Goal: Transaction & Acquisition: Purchase product/service

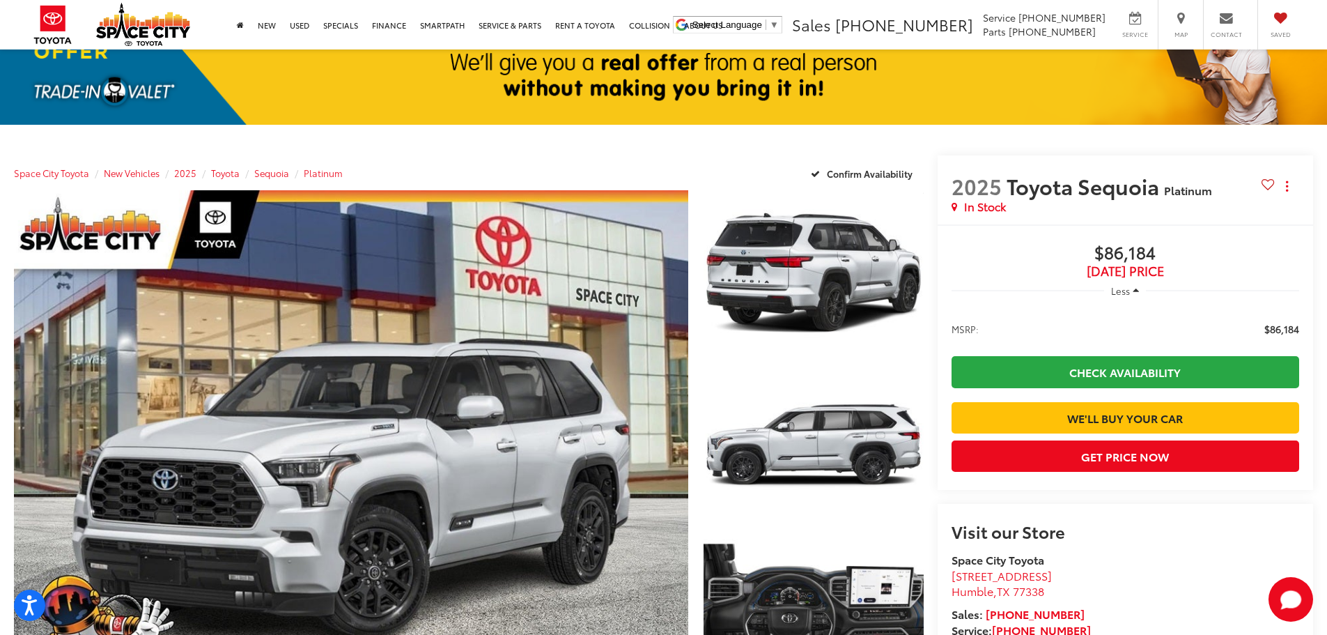
scroll to position [70, 0]
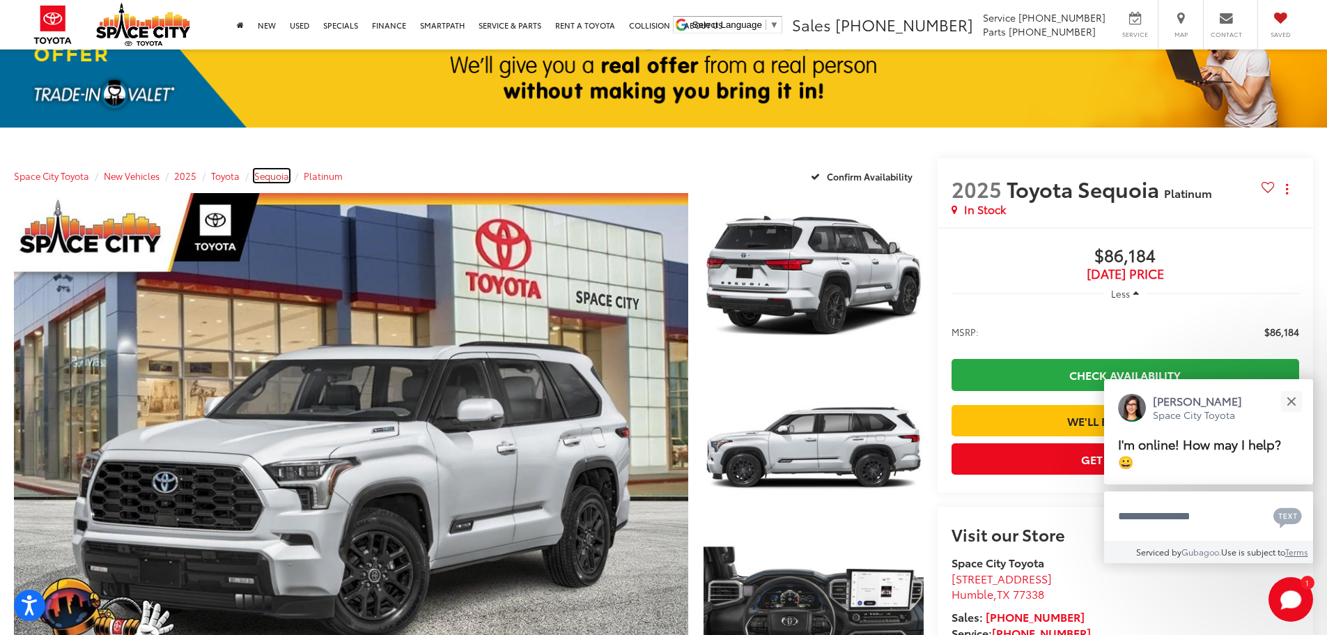
click at [280, 175] on span "Sequoia" at bounding box center [271, 175] width 35 height 13
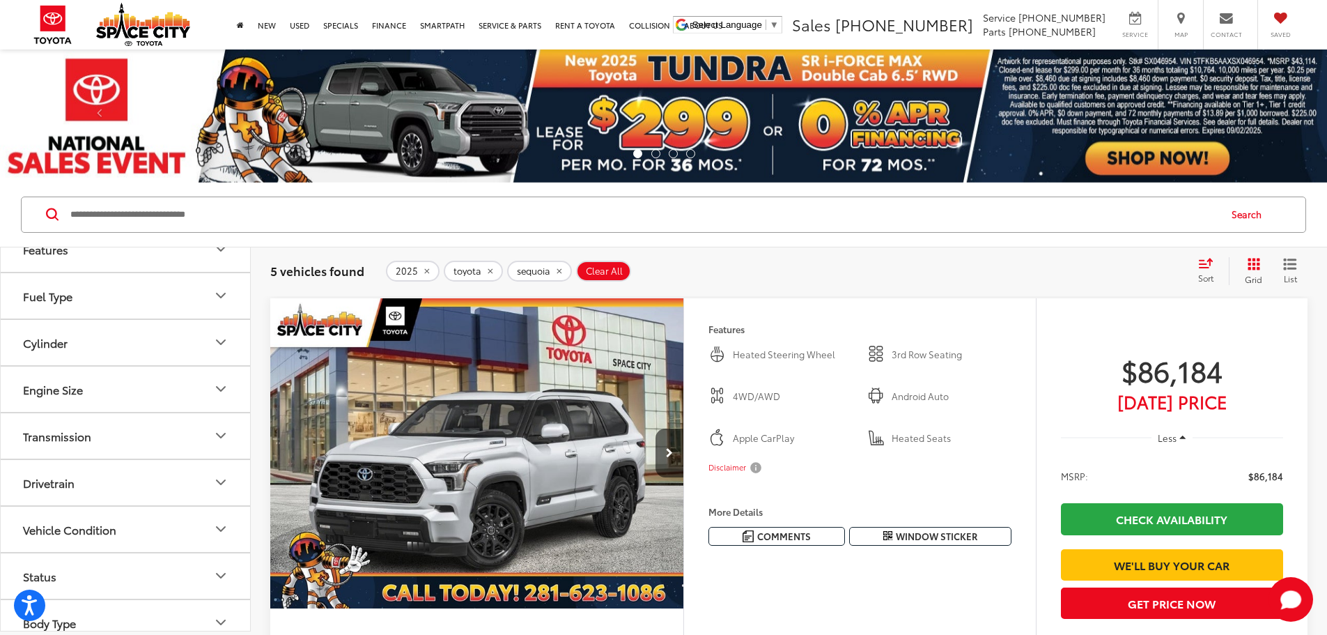
click at [1209, 268] on icon "Select sort value" at bounding box center [1205, 263] width 15 height 10
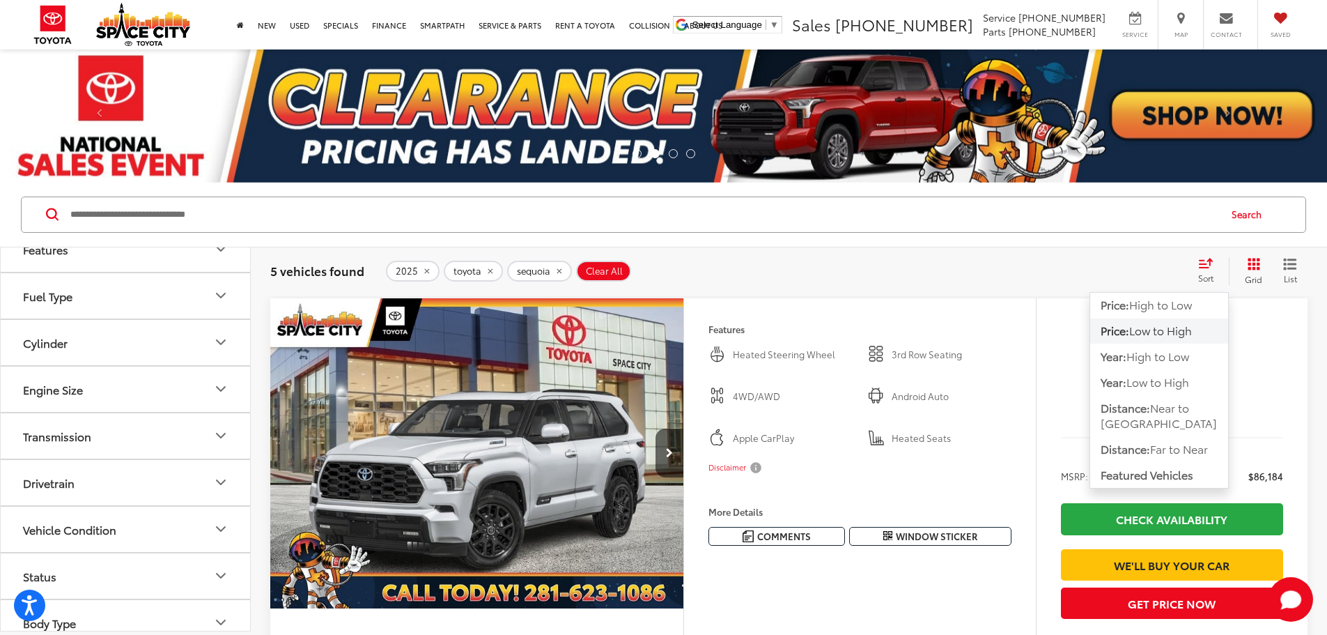
click at [1186, 330] on span "Low to High" at bounding box center [1160, 330] width 63 height 16
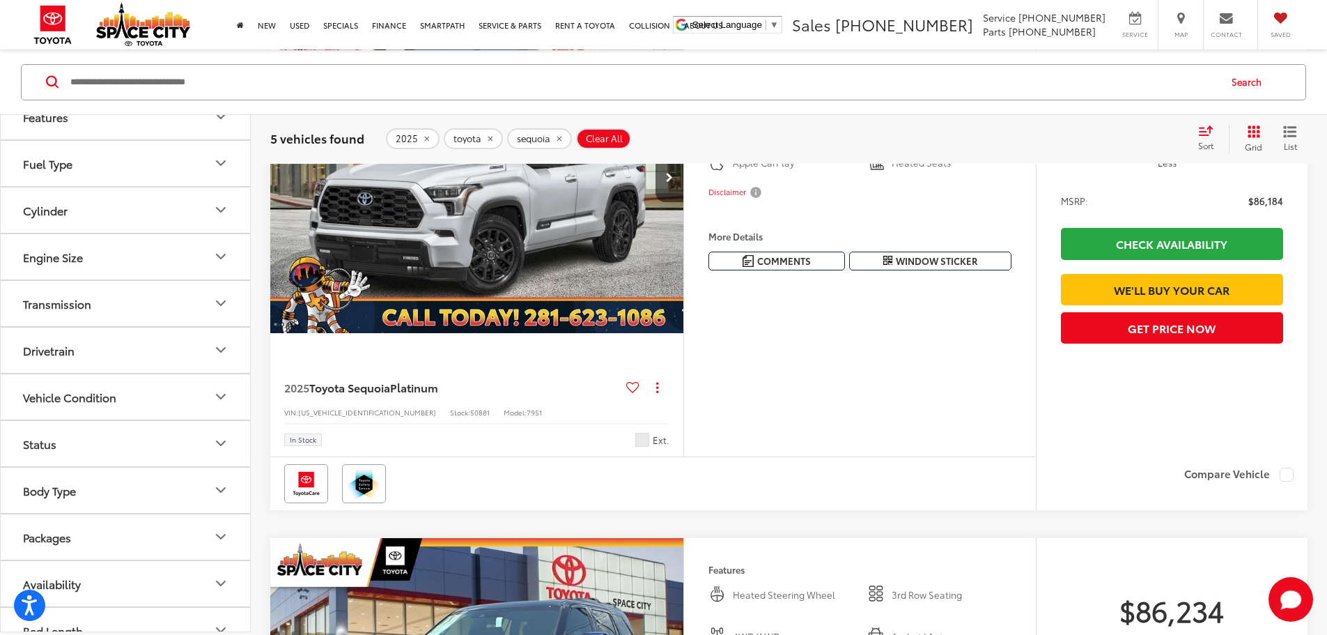
scroll to position [279, 0]
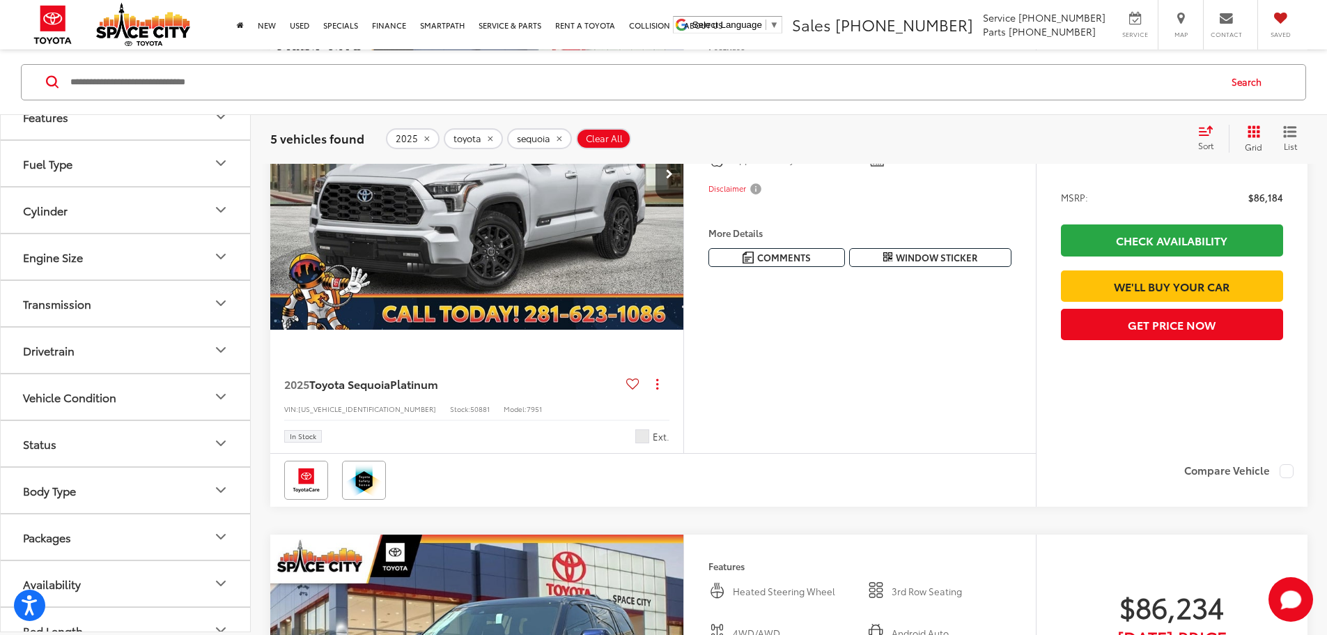
click at [581, 312] on img "2025 Toyota Sequoia Platinum 0" at bounding box center [477, 175] width 415 height 311
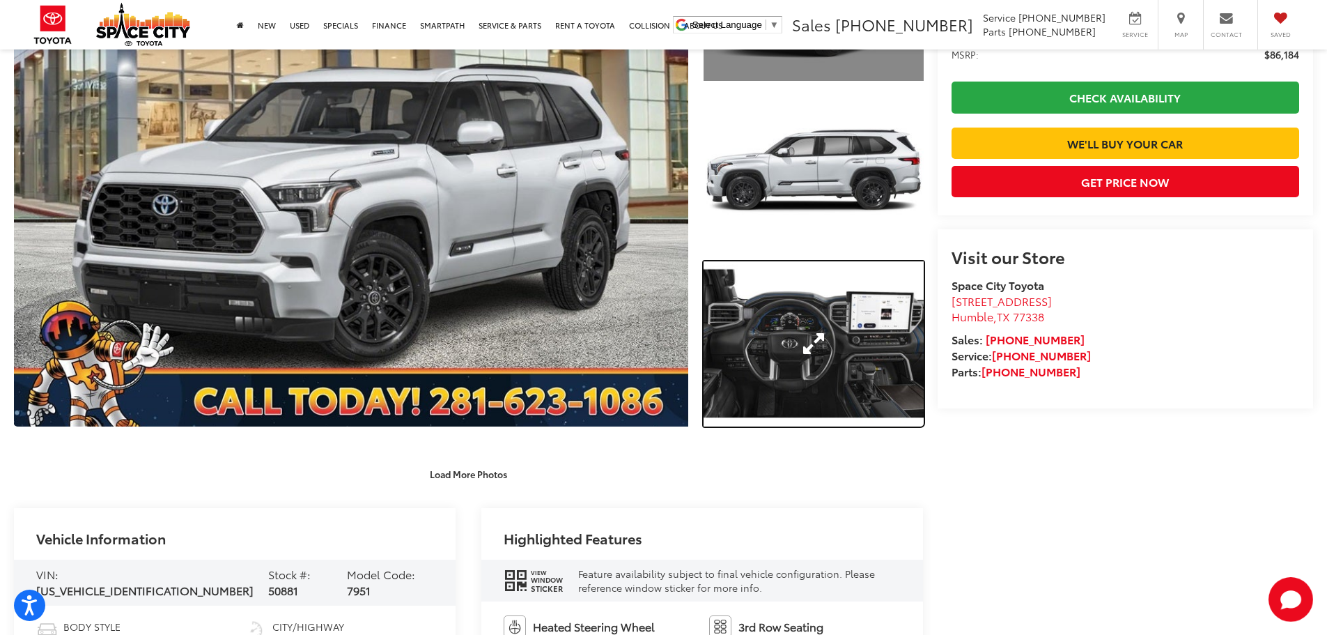
click at [851, 321] on link "Expand Photo 3" at bounding box center [814, 343] width 220 height 165
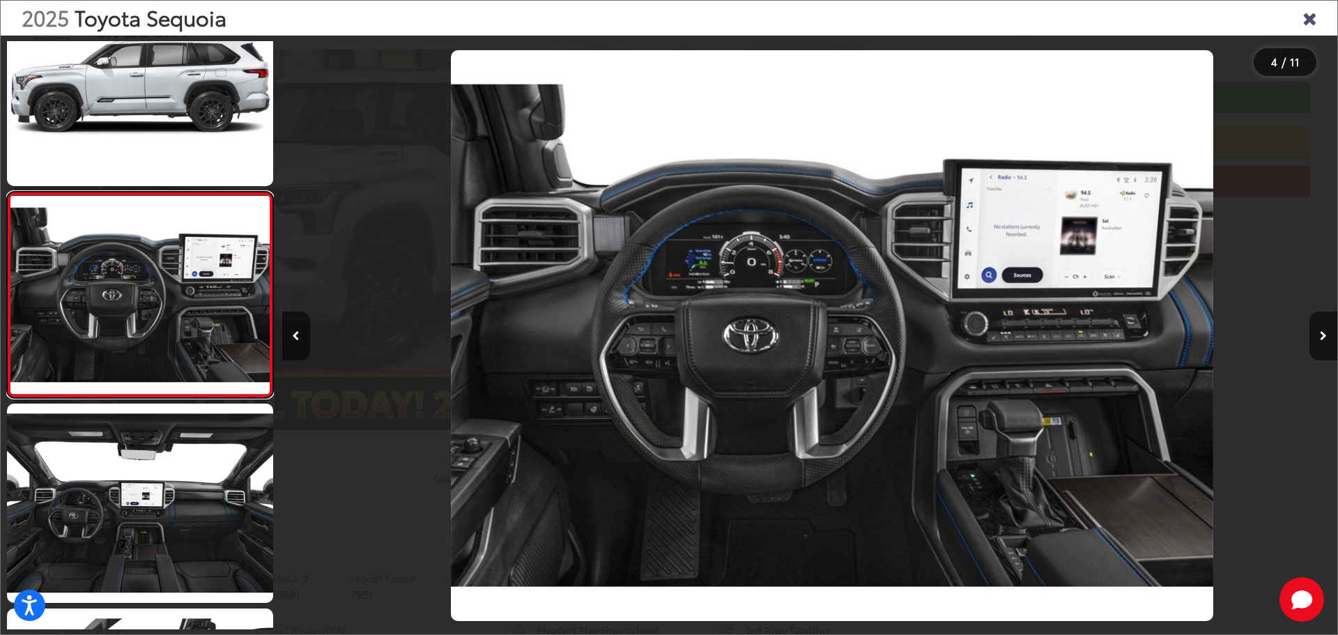
scroll to position [0, 3165]
